Goal: Check status: Check status

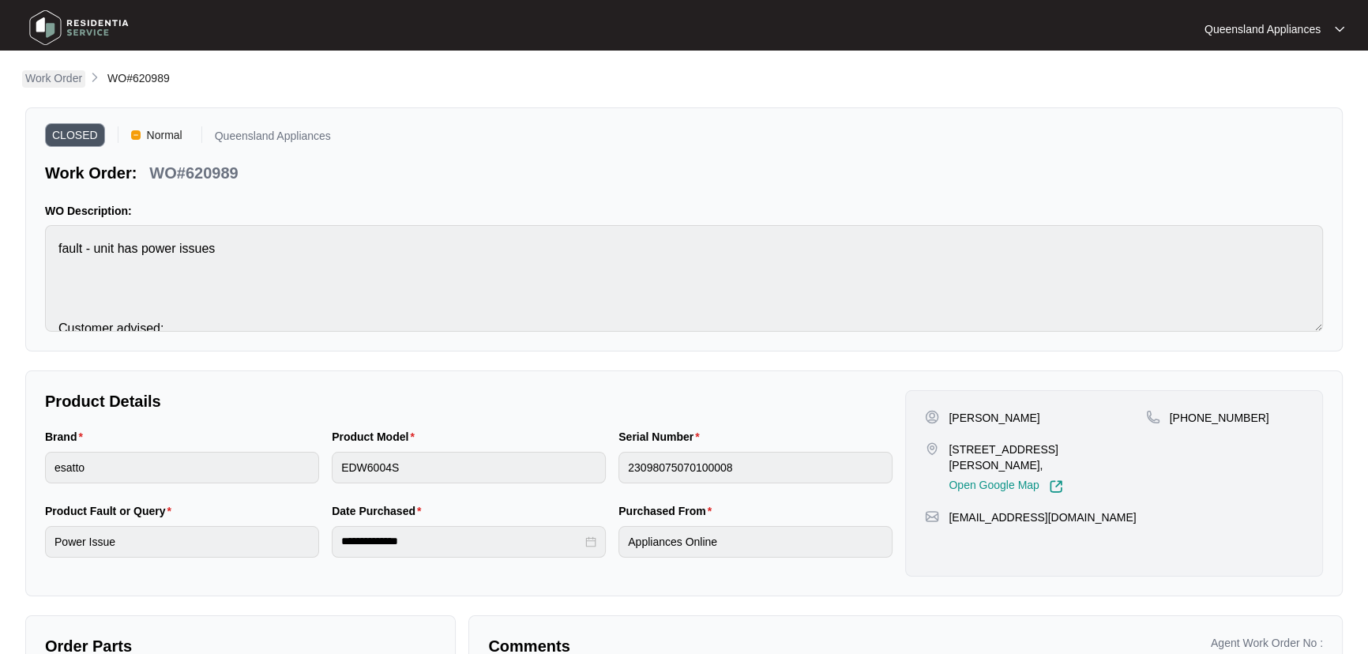
click at [53, 75] on p "Work Order" at bounding box center [53, 78] width 57 height 16
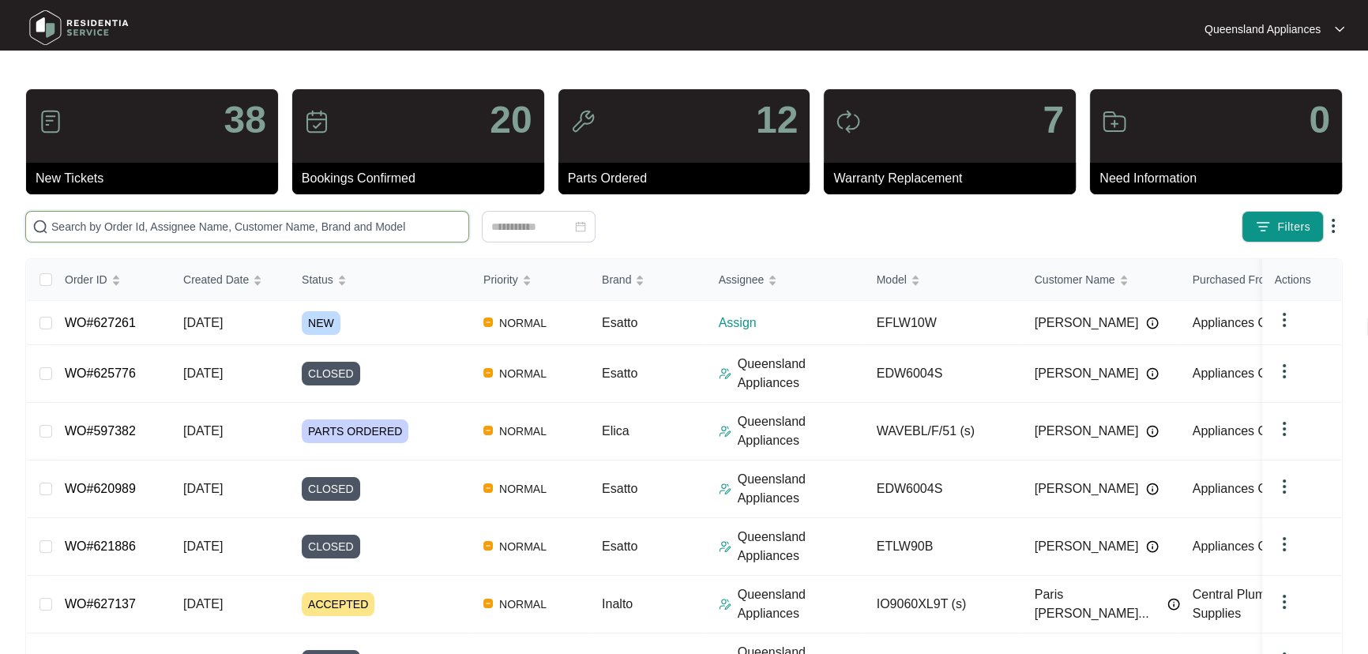
click at [363, 226] on input "text" at bounding box center [256, 226] width 411 height 17
paste input "616324"
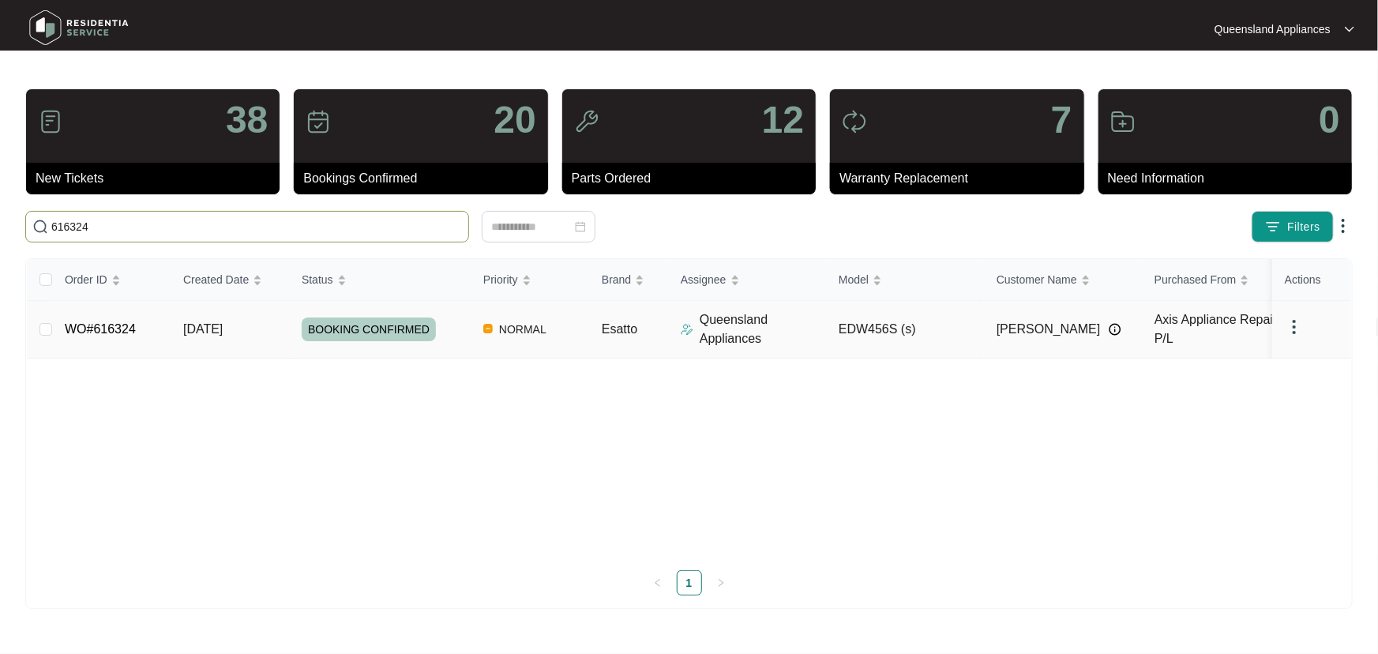
type input "616324"
click at [965, 329] on td "EDW456S (s)" at bounding box center [905, 330] width 158 height 58
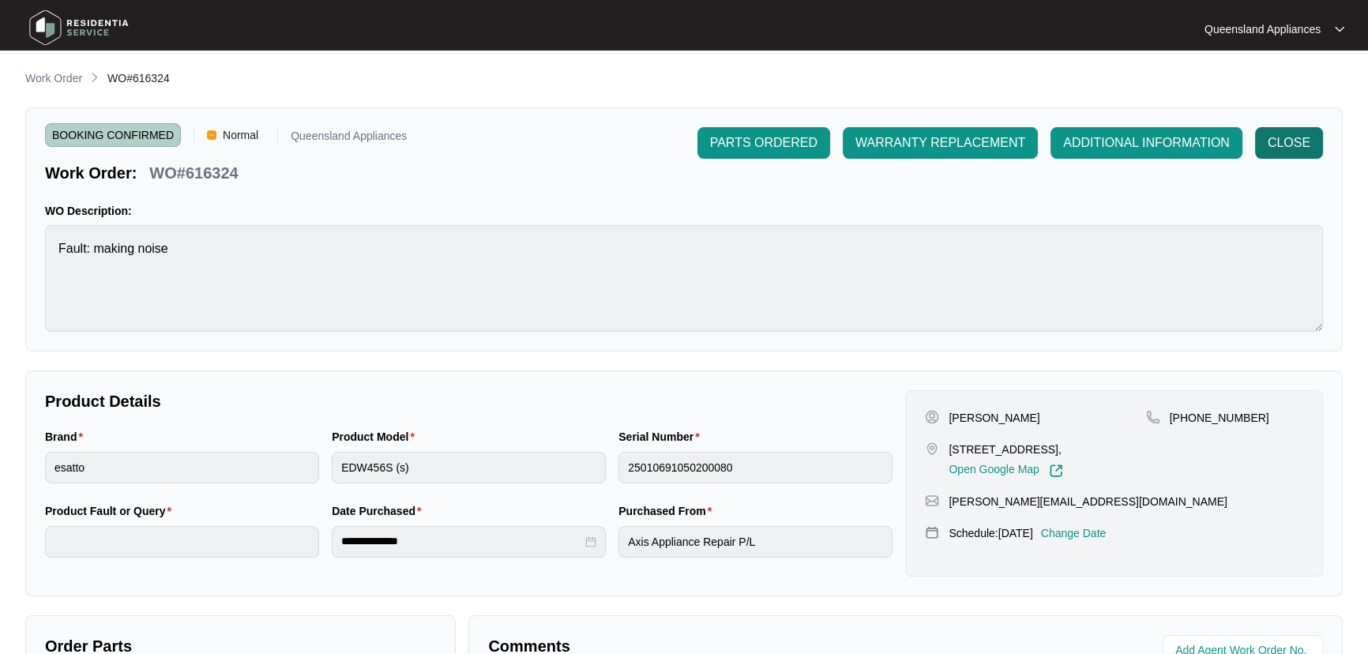
click at [1297, 148] on span "CLOSE" at bounding box center [1289, 143] width 43 height 19
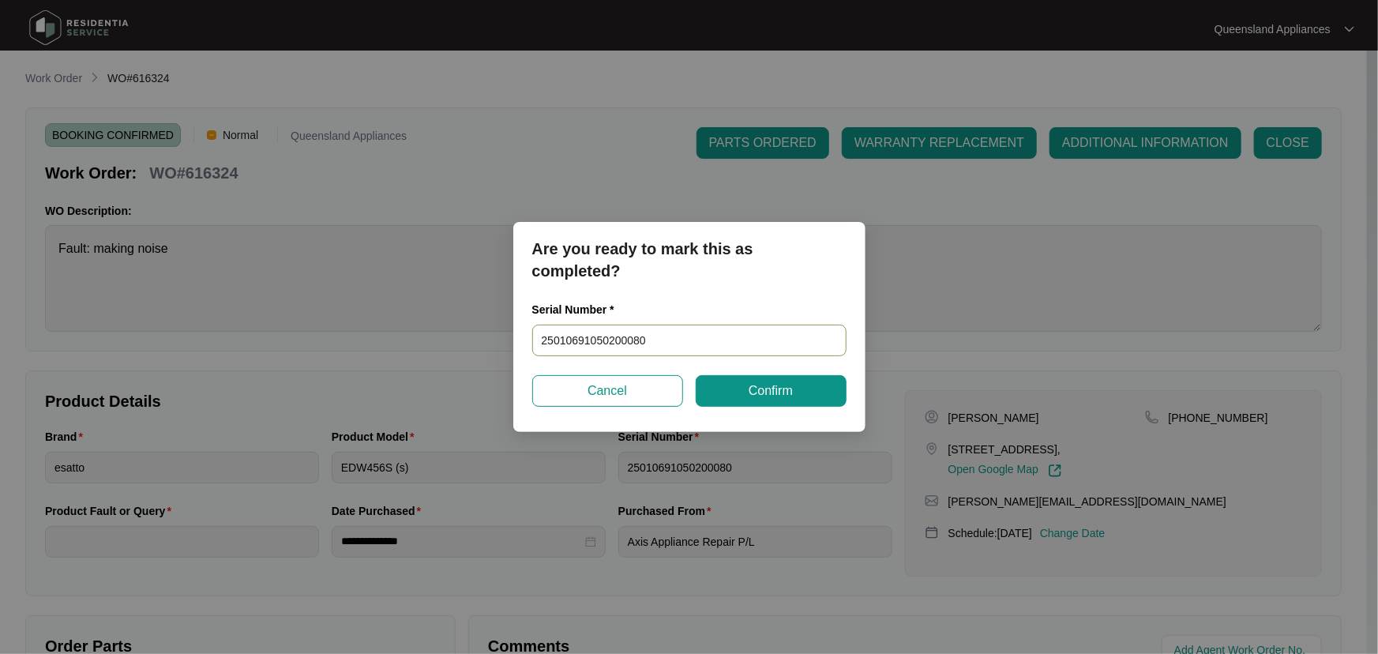
click at [570, 328] on input "25010691050200080" at bounding box center [689, 341] width 314 height 32
click at [768, 398] on span "Confirm" at bounding box center [771, 391] width 44 height 19
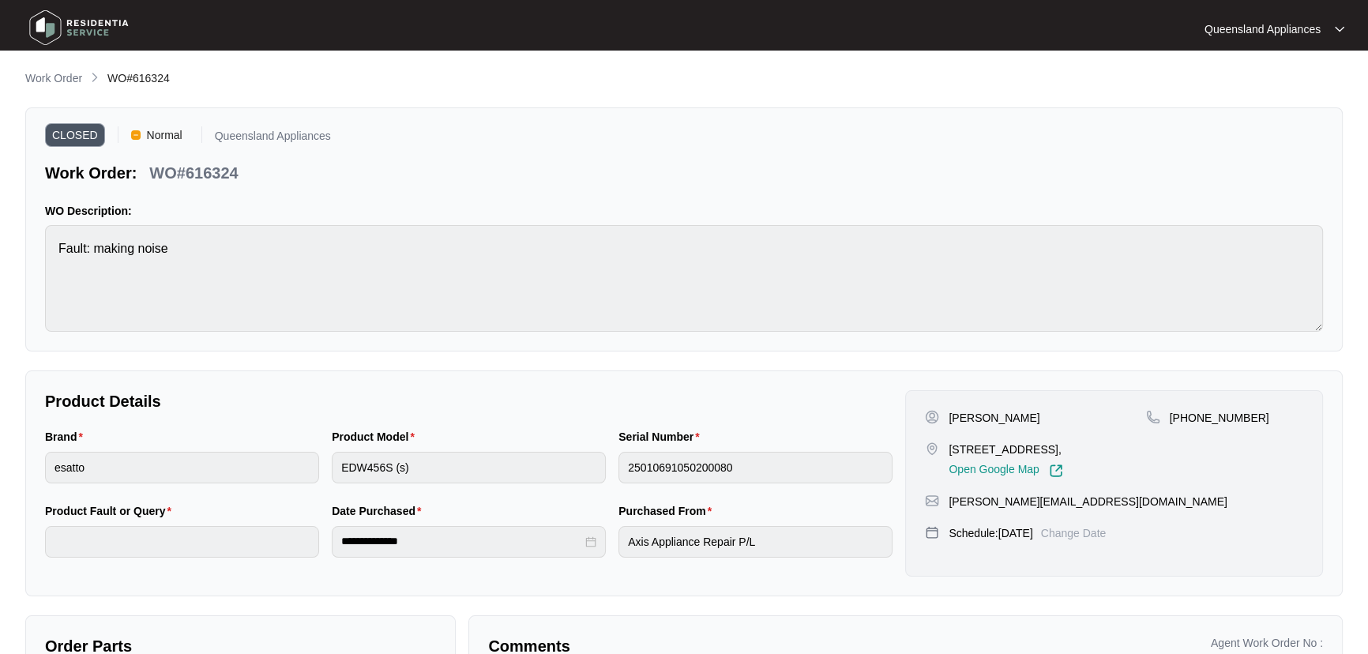
type input "Noisy"
click at [58, 77] on p "Work Order" at bounding box center [53, 78] width 57 height 16
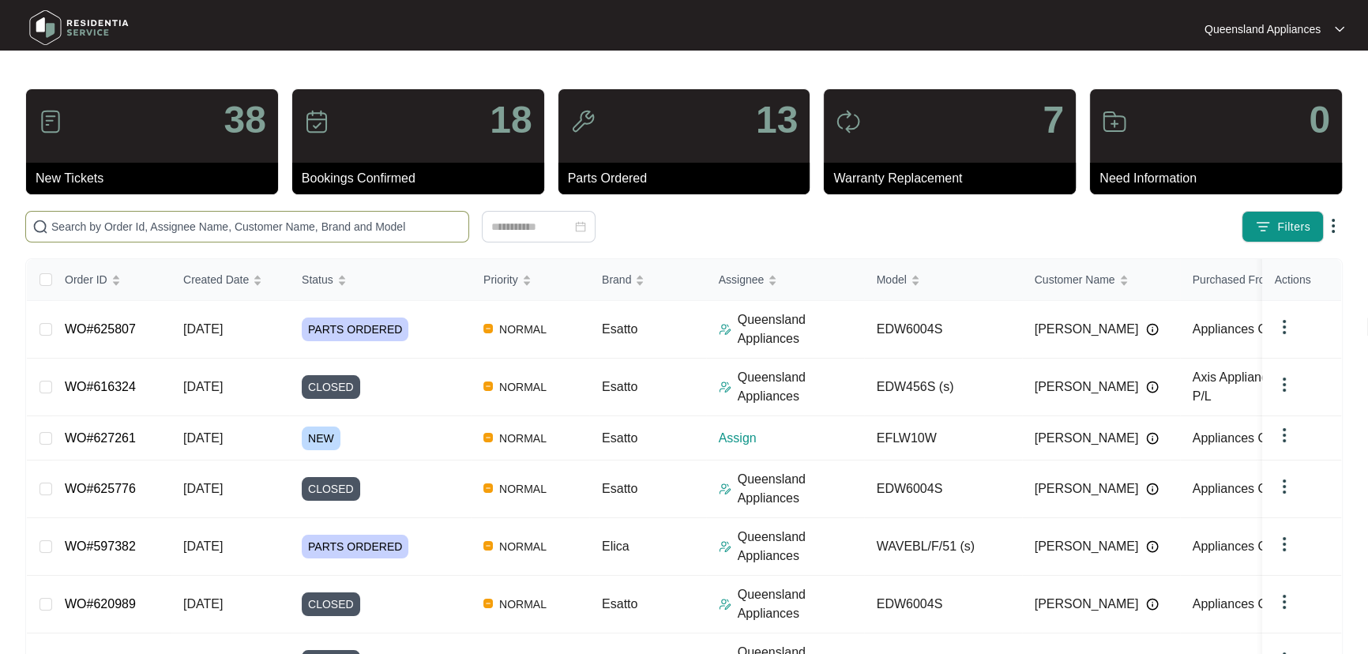
click at [352, 231] on input "text" at bounding box center [256, 226] width 411 height 17
paste input "625391"
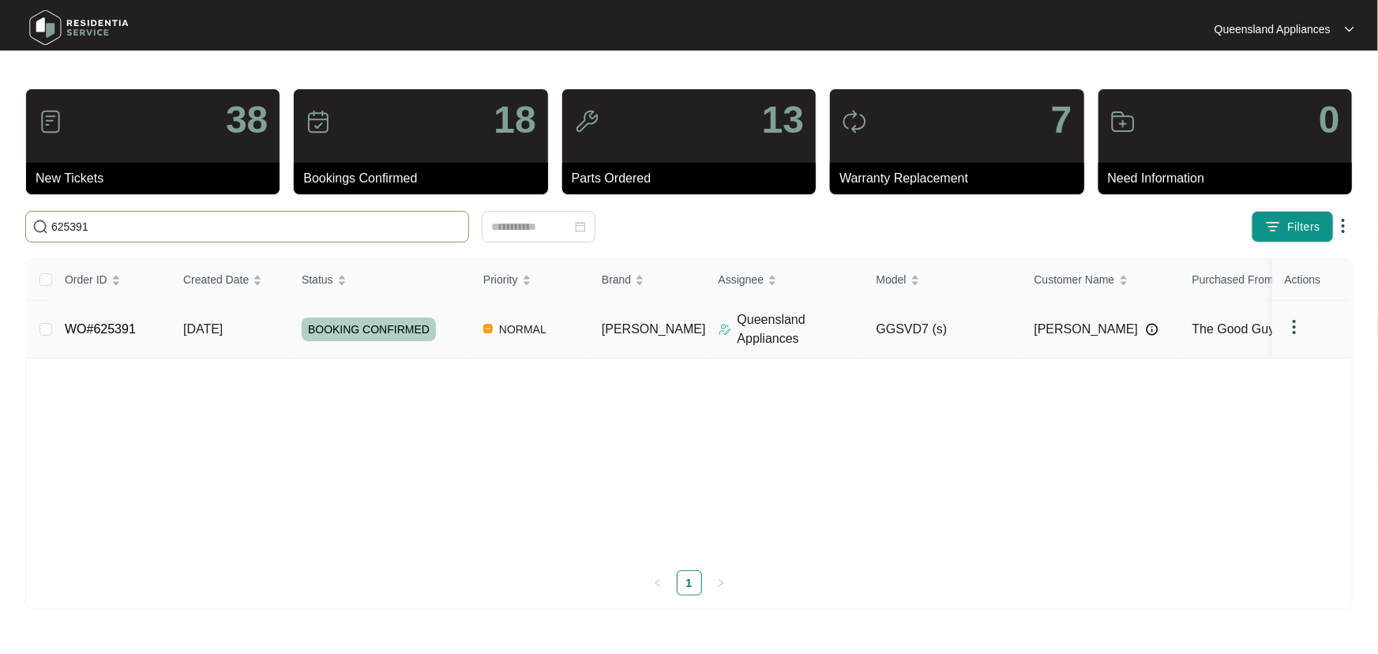
type input "625391"
click at [459, 343] on td "BOOKING CONFIRMED" at bounding box center [380, 330] width 182 height 58
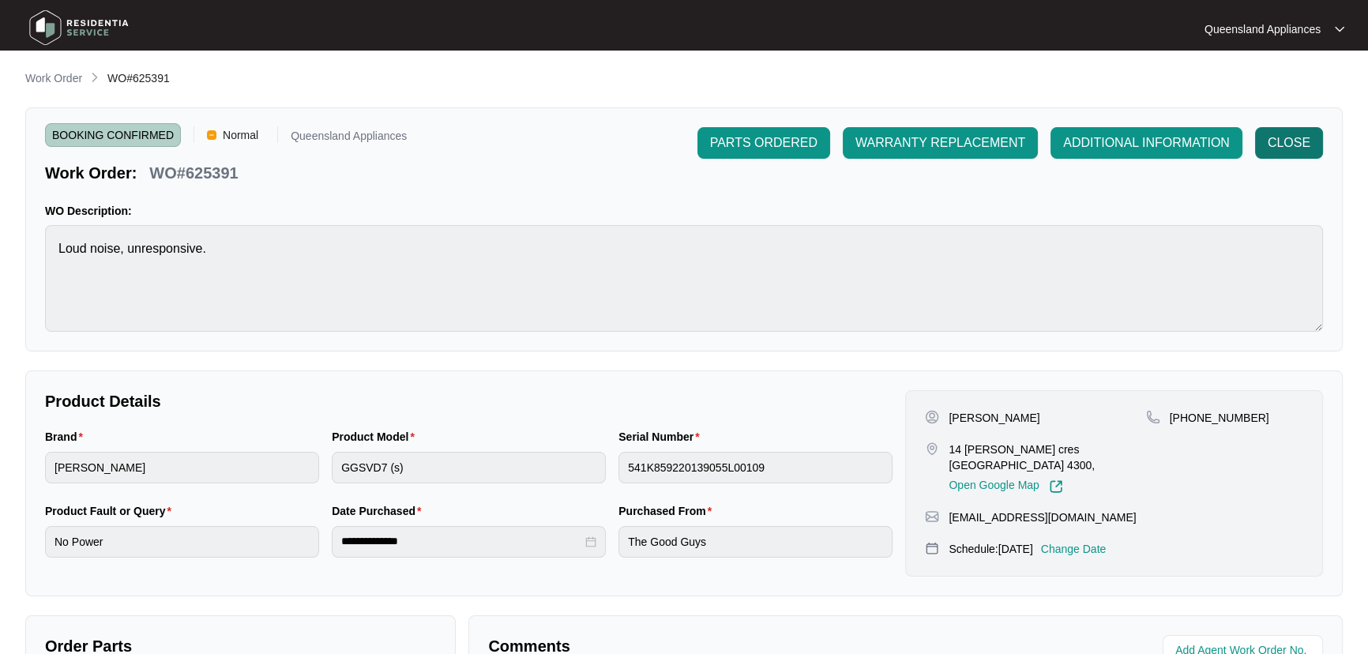
click at [1299, 138] on span "CLOSE" at bounding box center [1289, 143] width 43 height 19
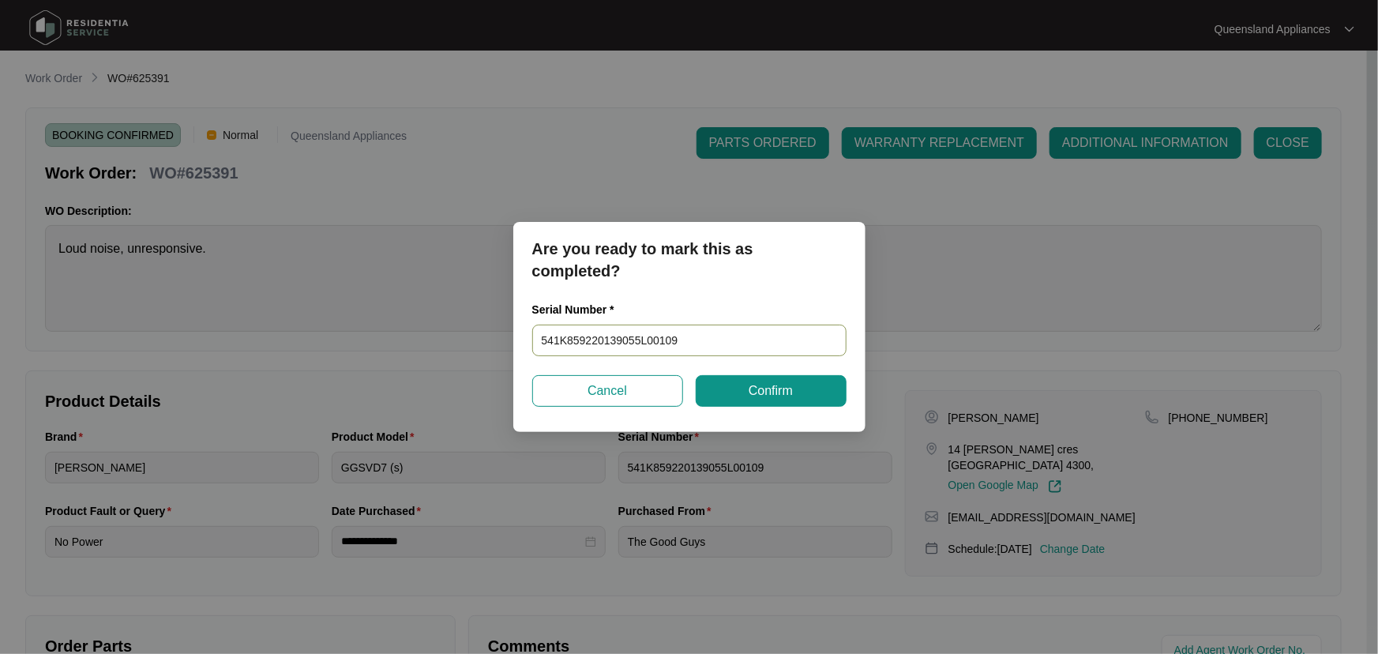
click at [600, 340] on input "541K859220139055L00109" at bounding box center [689, 341] width 314 height 32
click at [768, 382] on span "Confirm" at bounding box center [771, 391] width 44 height 19
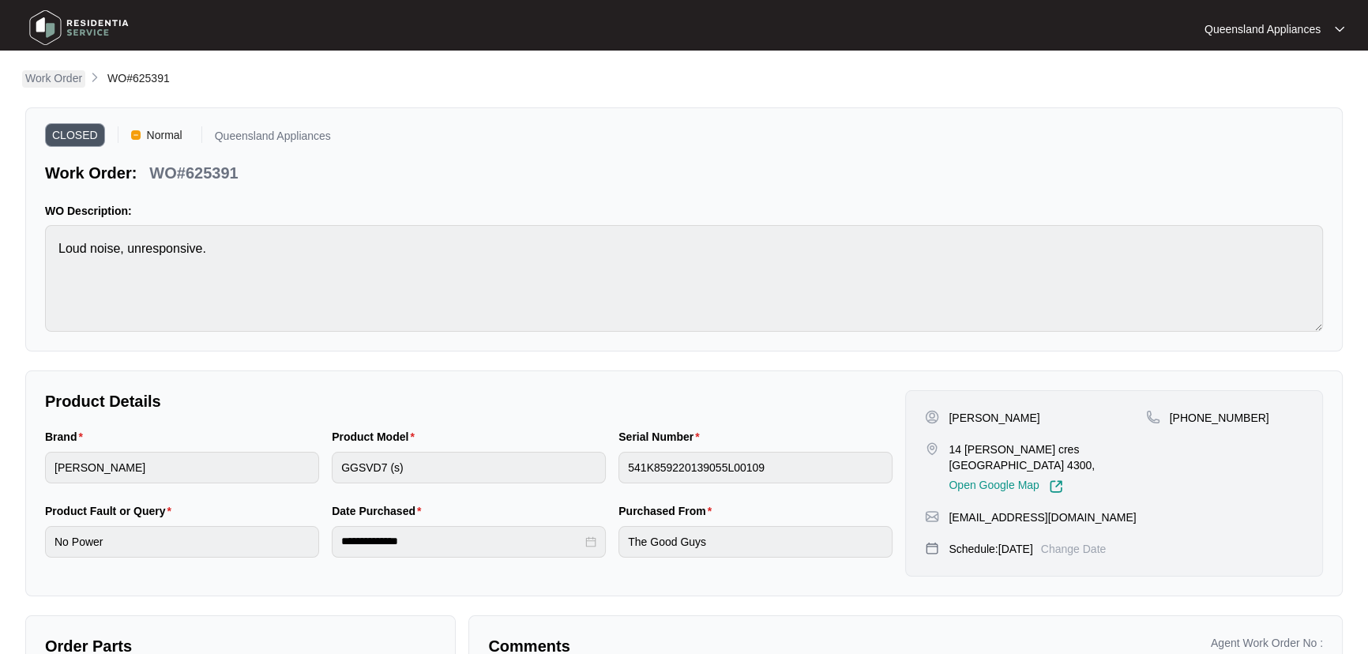
click at [39, 81] on p "Work Order" at bounding box center [53, 78] width 57 height 16
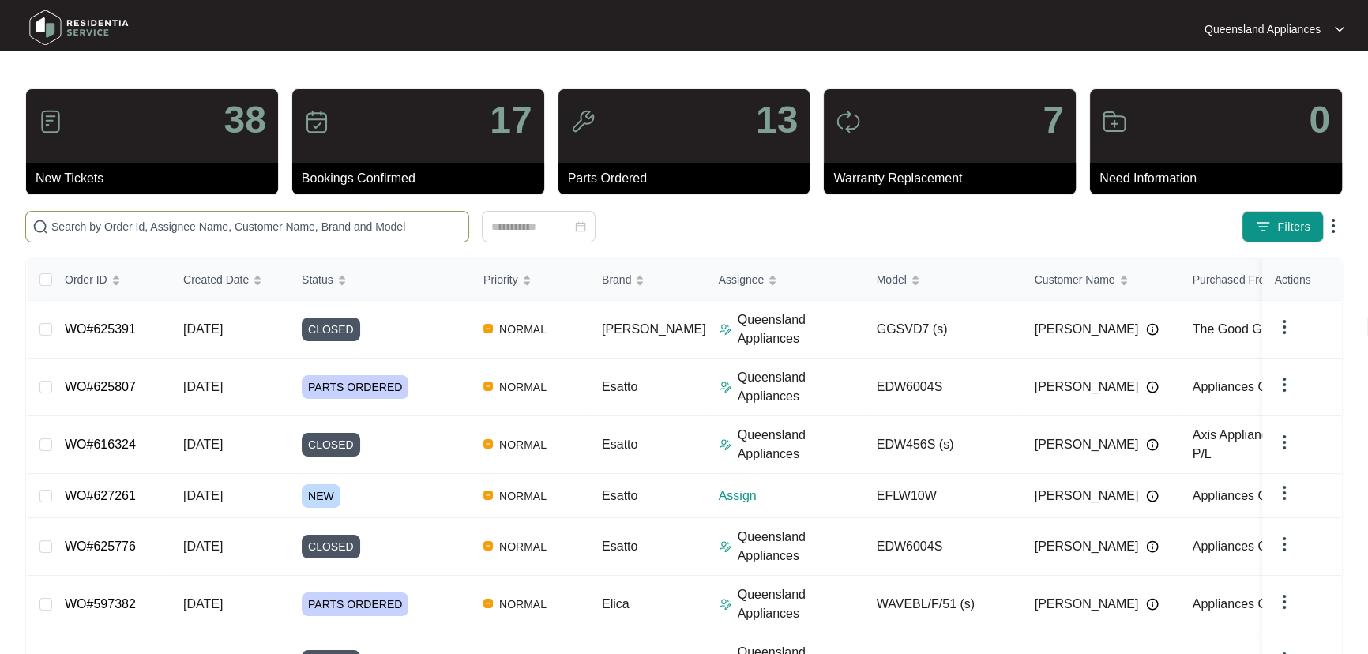
click at [357, 214] on span at bounding box center [247, 227] width 444 height 32
paste input "627093"
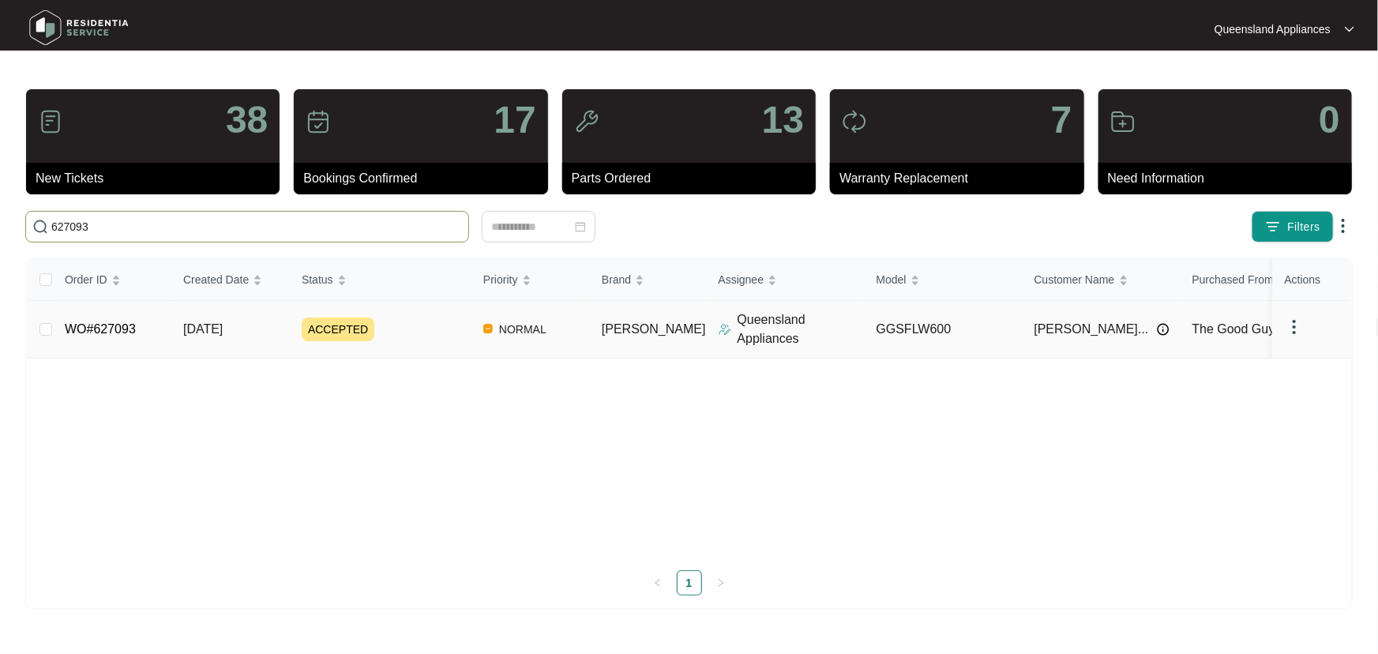
type input "627093"
click at [450, 337] on div "ACCEPTED" at bounding box center [386, 330] width 169 height 24
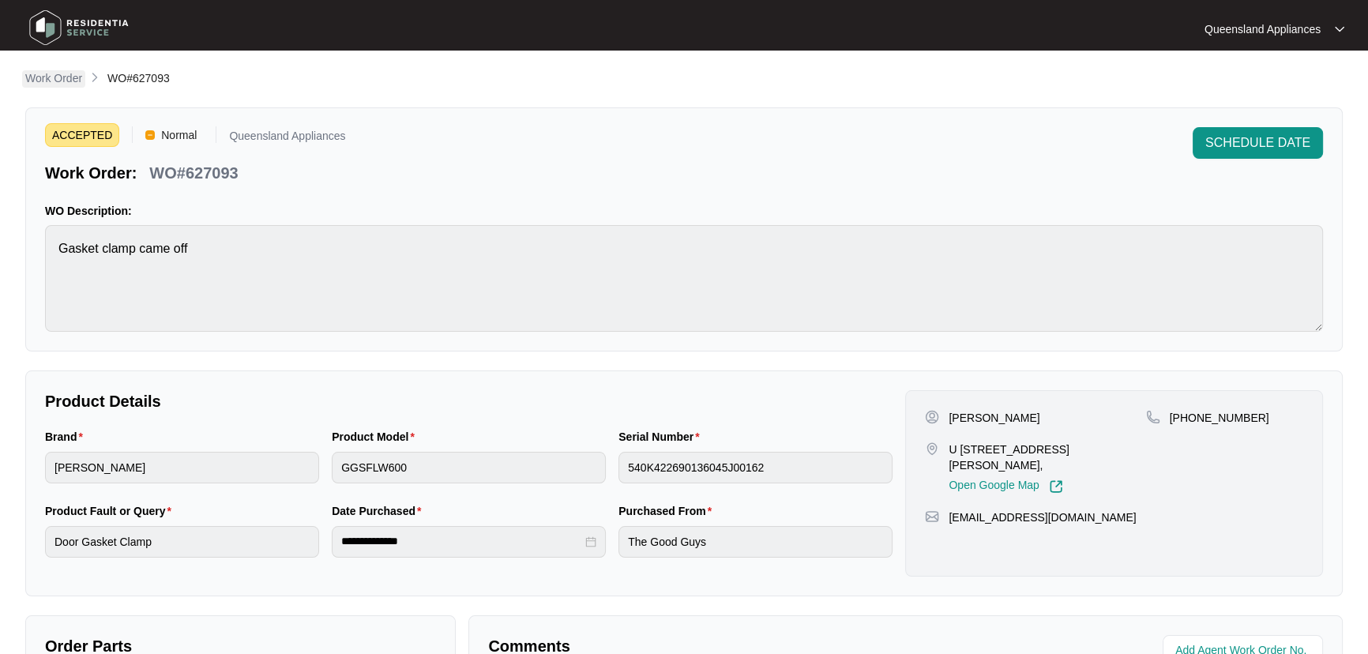
click at [54, 74] on p "Work Order" at bounding box center [53, 78] width 57 height 16
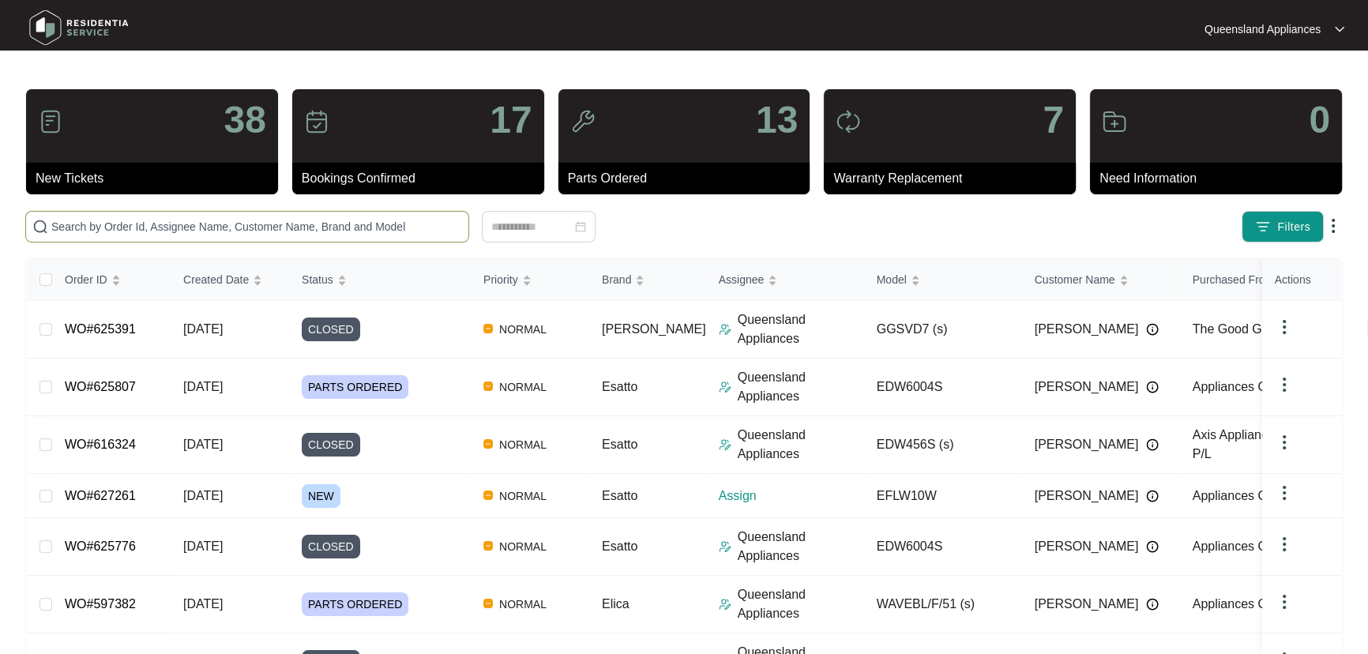
click at [211, 235] on span at bounding box center [247, 227] width 444 height 32
paste input "626139"
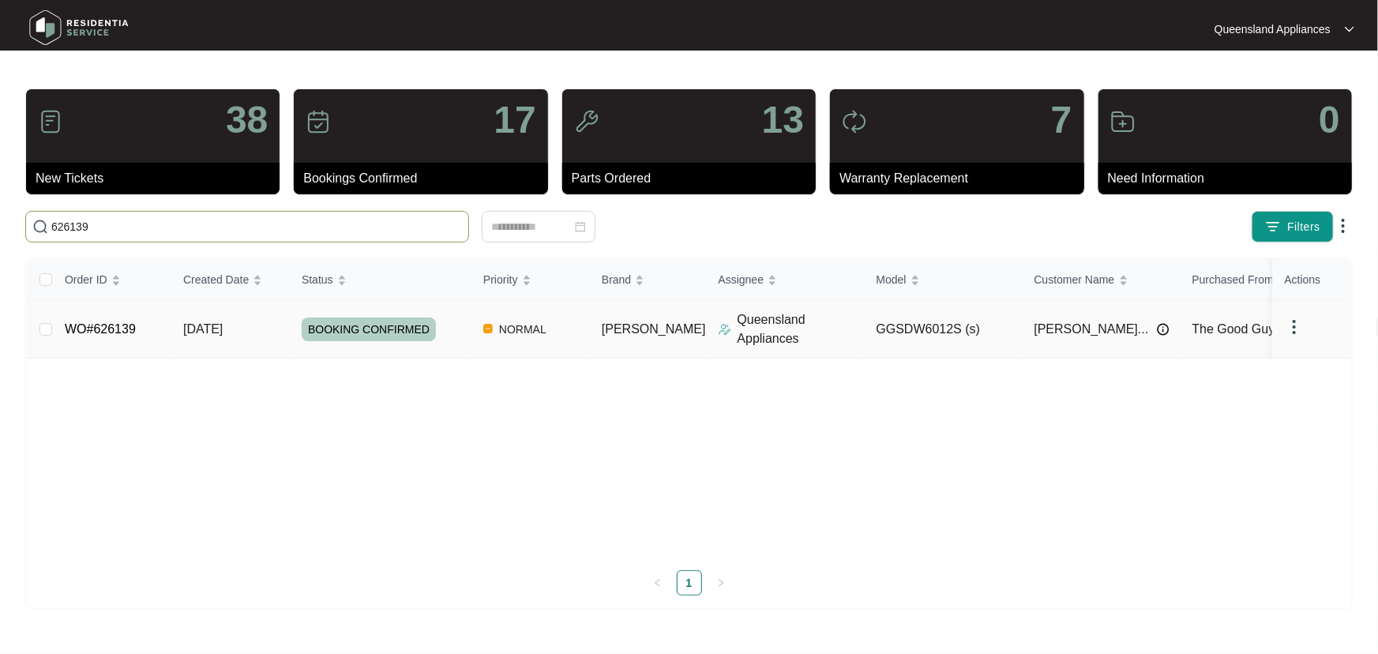
type input "626139"
click at [573, 339] on td "NORMAL" at bounding box center [530, 330] width 118 height 58
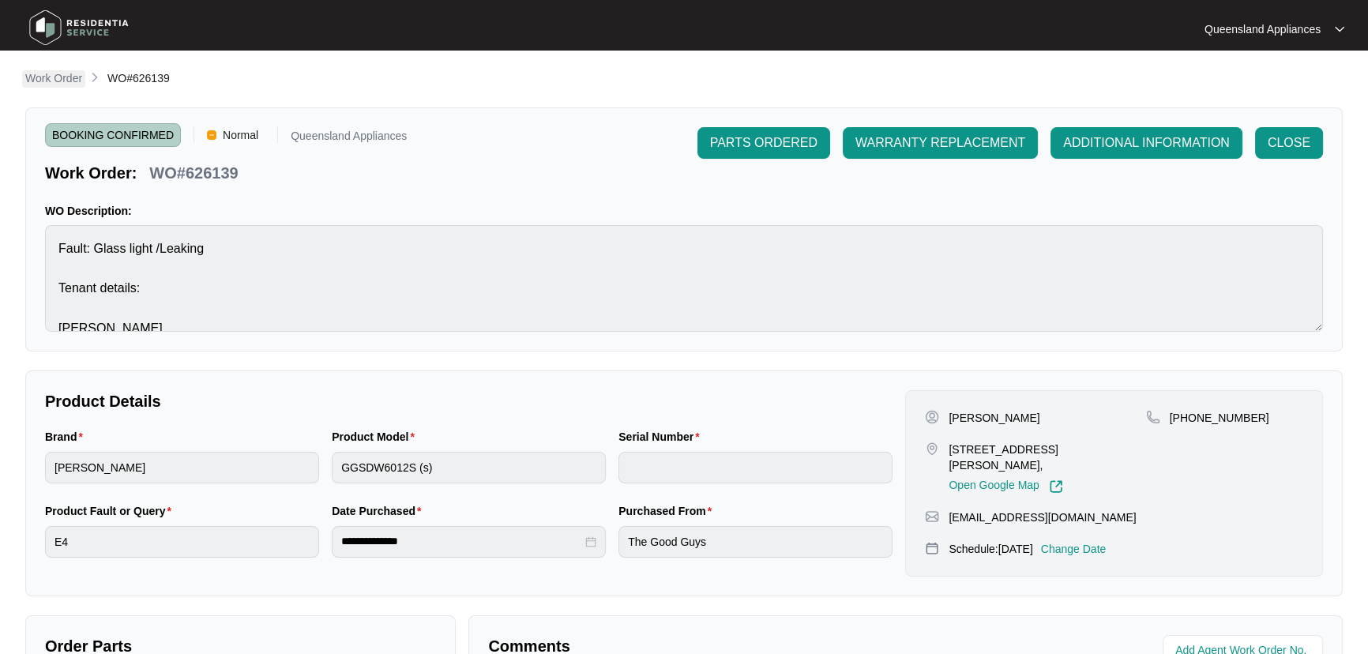
click at [55, 78] on p "Work Order" at bounding box center [53, 78] width 57 height 16
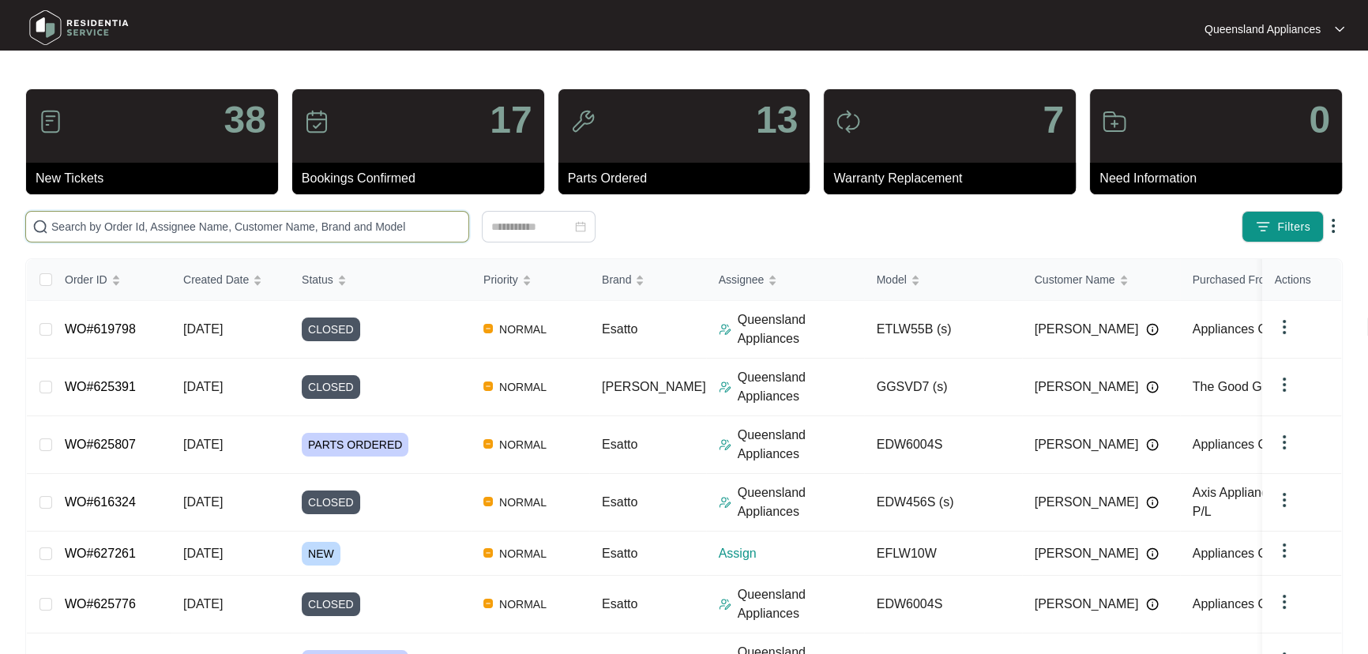
click at [234, 222] on input "text" at bounding box center [256, 226] width 411 height 17
paste input "626139"
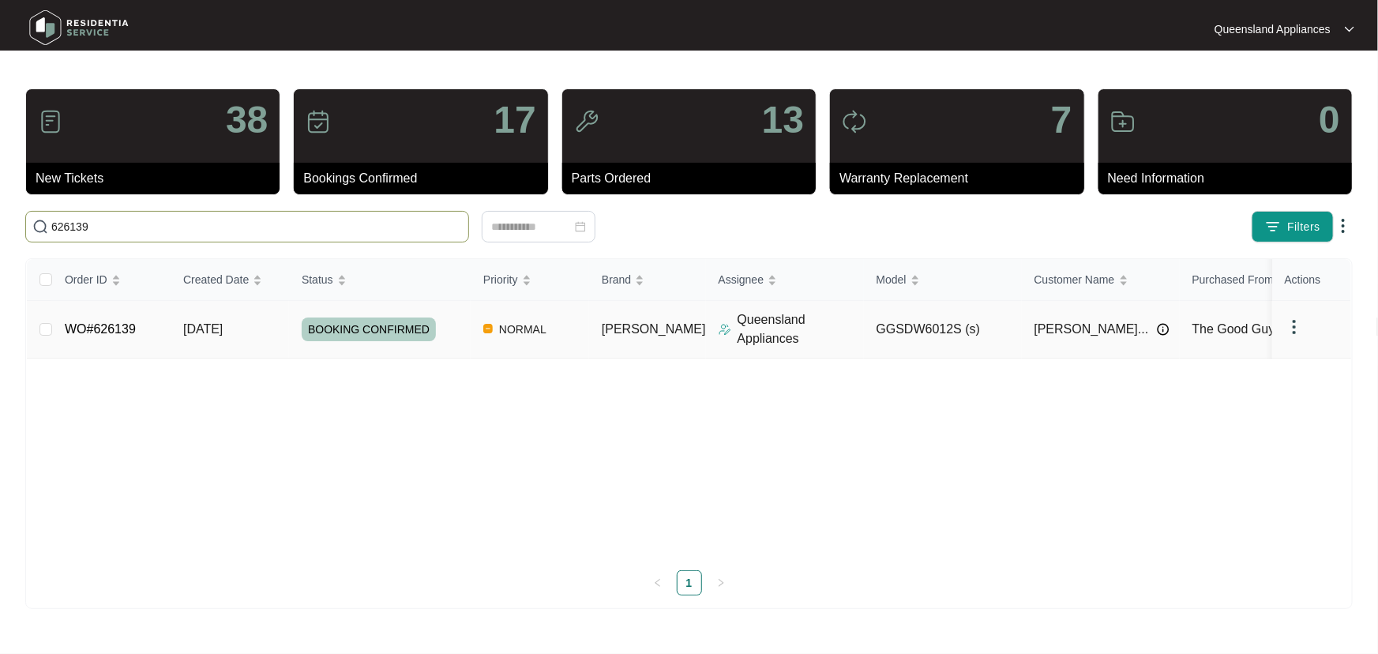
type input "626139"
click at [968, 334] on td "GGSDW6012S (s)" at bounding box center [943, 330] width 158 height 58
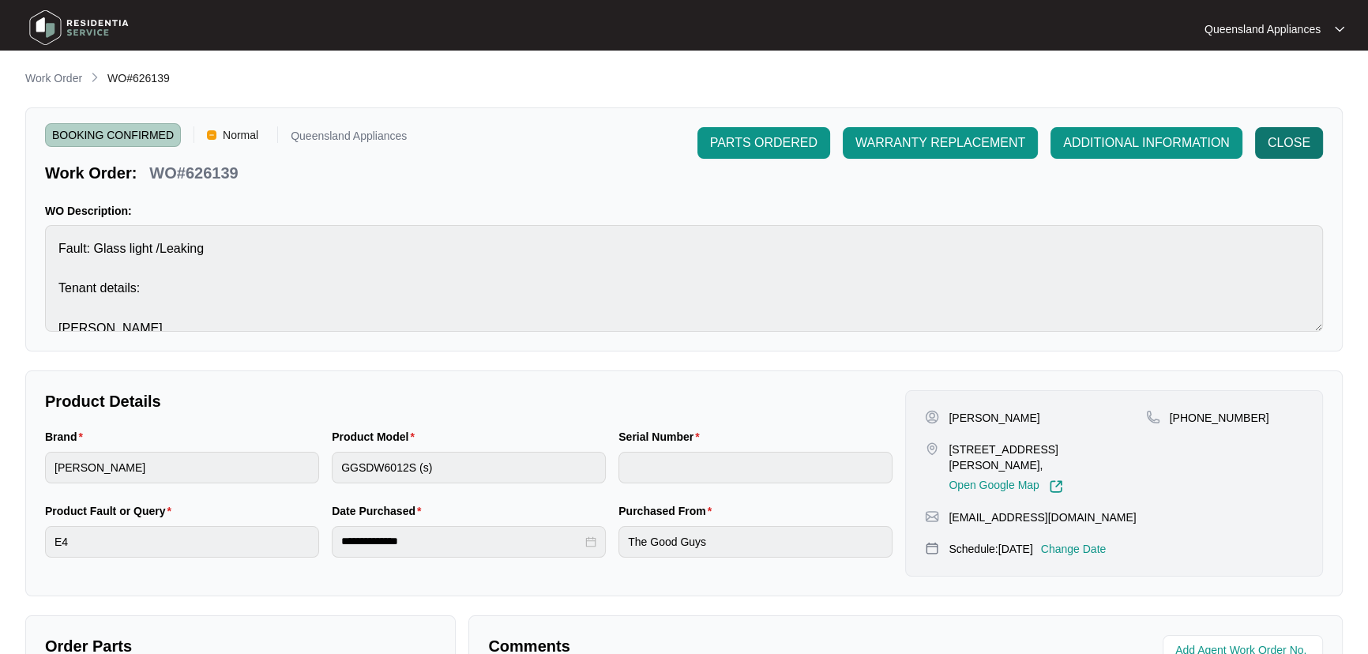
click at [1299, 139] on span "CLOSE" at bounding box center [1289, 143] width 43 height 19
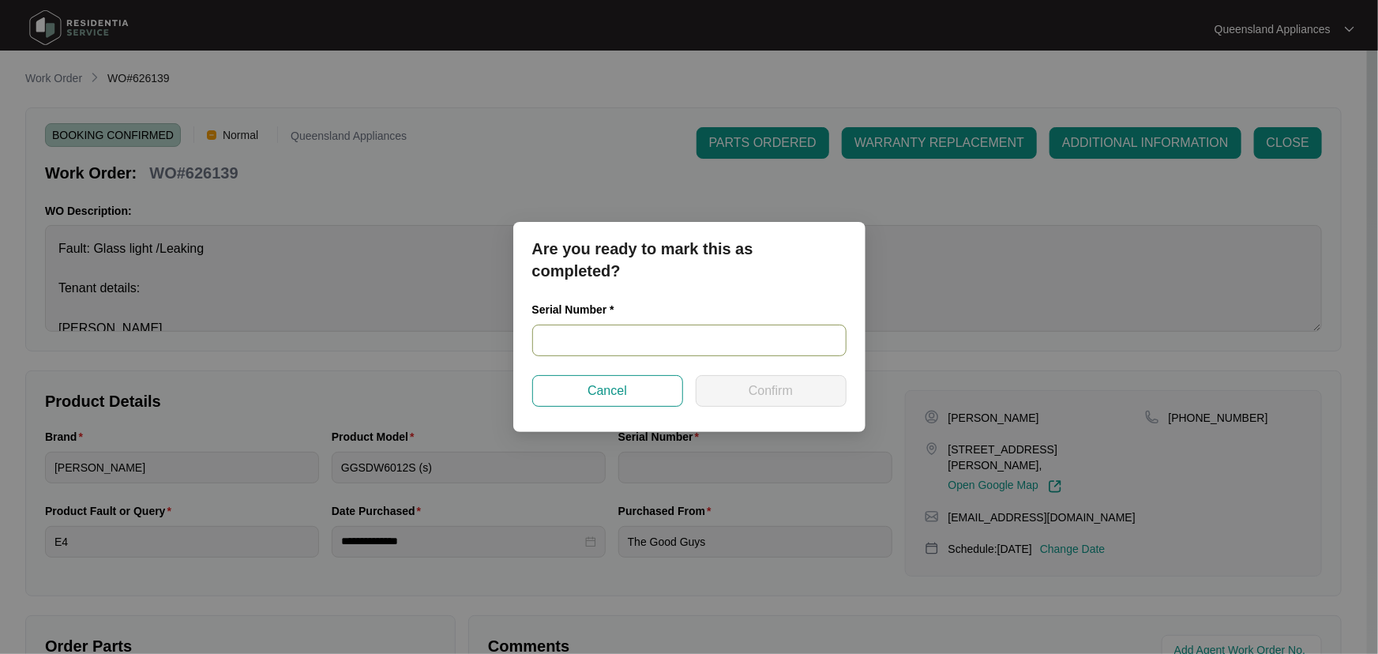
drag, startPoint x: 585, startPoint y: 330, endPoint x: 597, endPoint y: 338, distance: 14.9
click at [585, 330] on input "text" at bounding box center [689, 341] width 314 height 32
paste input "23034255030200002"
type input "23034255030200002"
click at [768, 389] on span "Confirm" at bounding box center [771, 391] width 44 height 19
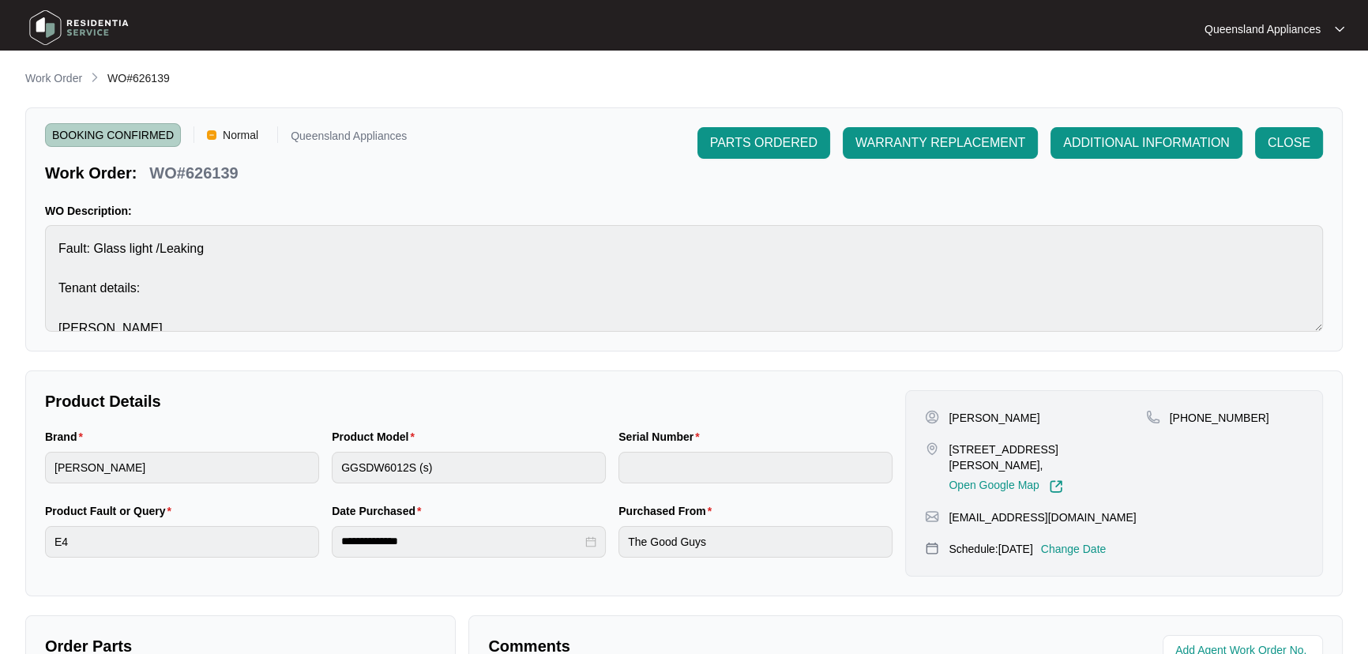
type input "23034255030200002"
